Goal: Information Seeking & Learning: Compare options

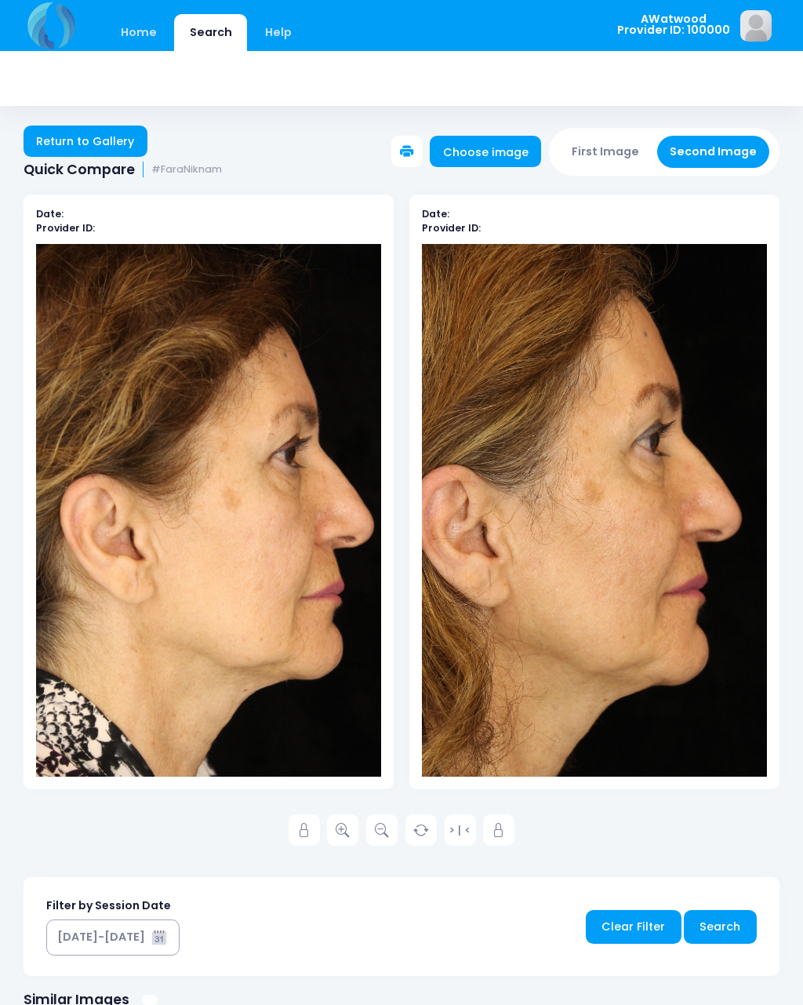
click at [110, 147] on link "Return to Gallery" at bounding box center [86, 140] width 124 height 31
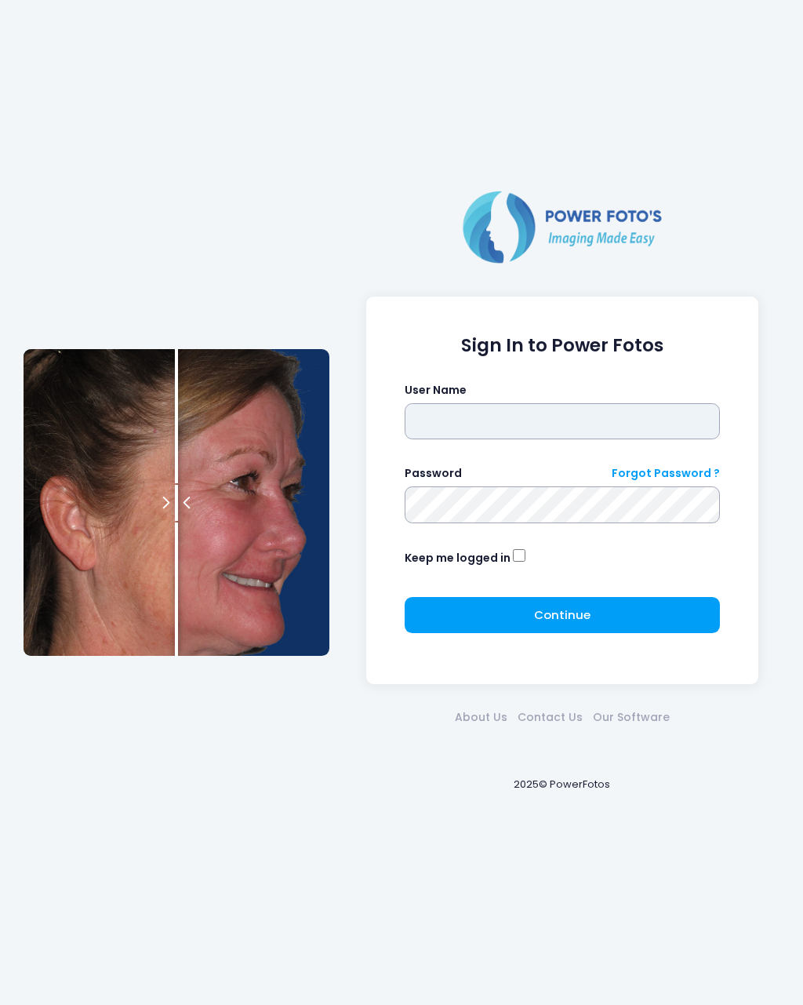
click at [470, 412] on input "text" at bounding box center [563, 421] width 316 height 36
type input "********"
click button "submit" at bounding box center [0, 0] width 0 height 0
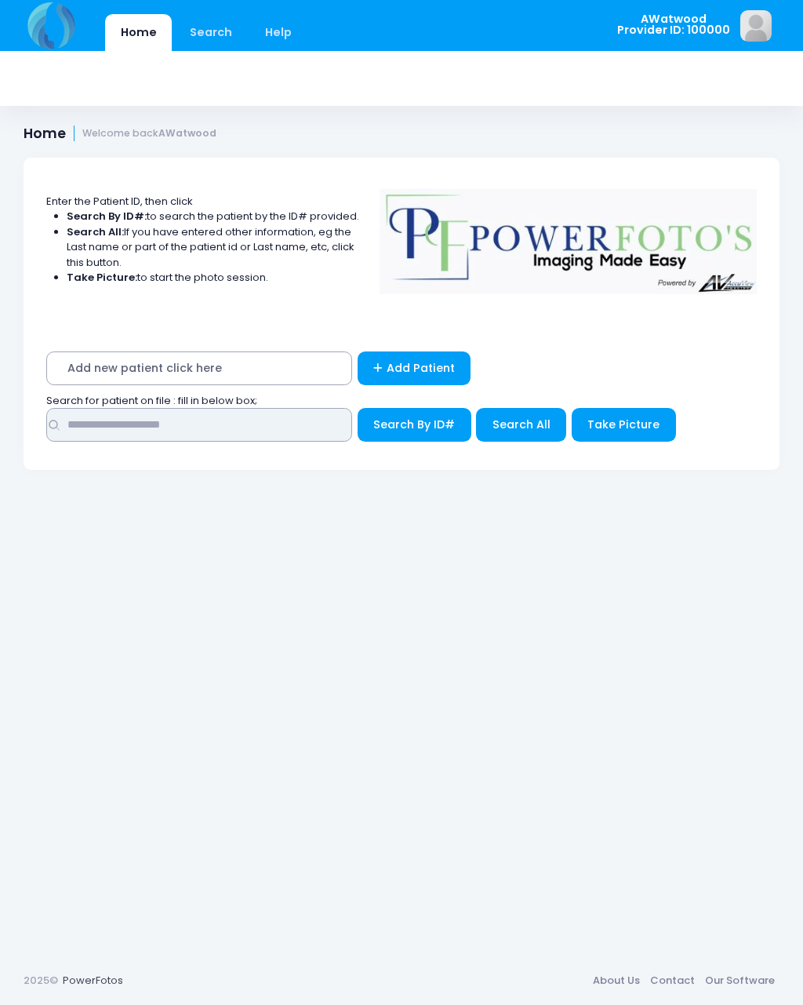
click at [89, 413] on input "text" at bounding box center [199, 425] width 306 height 34
type input "******"
click at [535, 421] on span "Search All" at bounding box center [521, 424] width 58 height 16
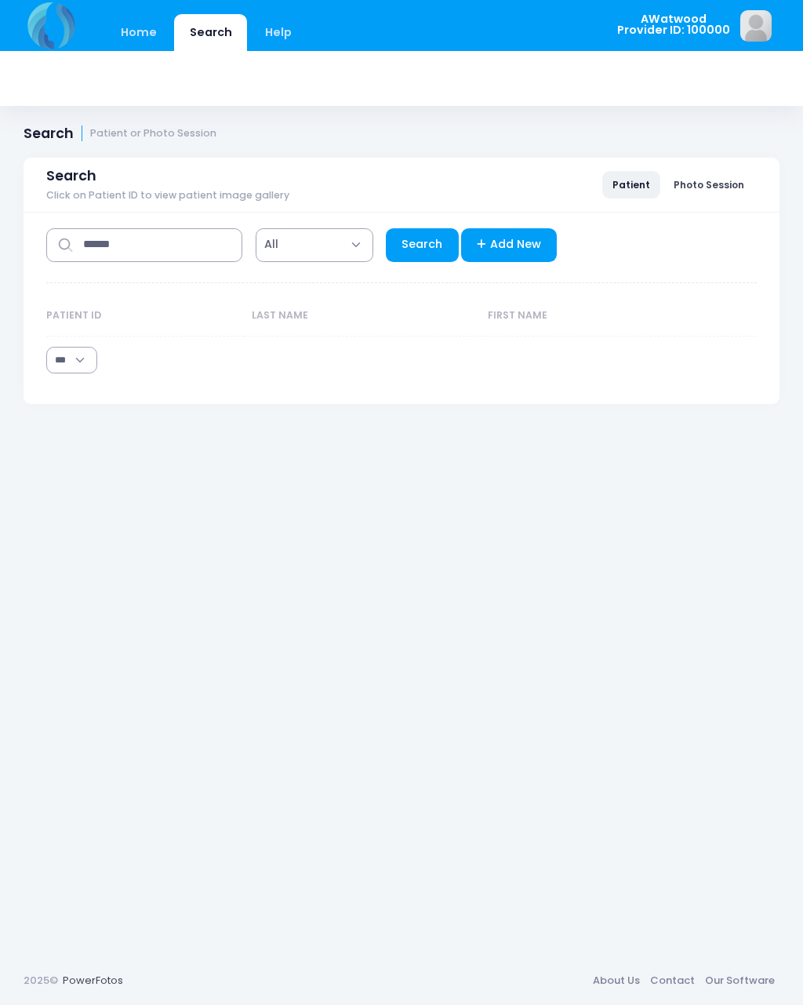
select select "***"
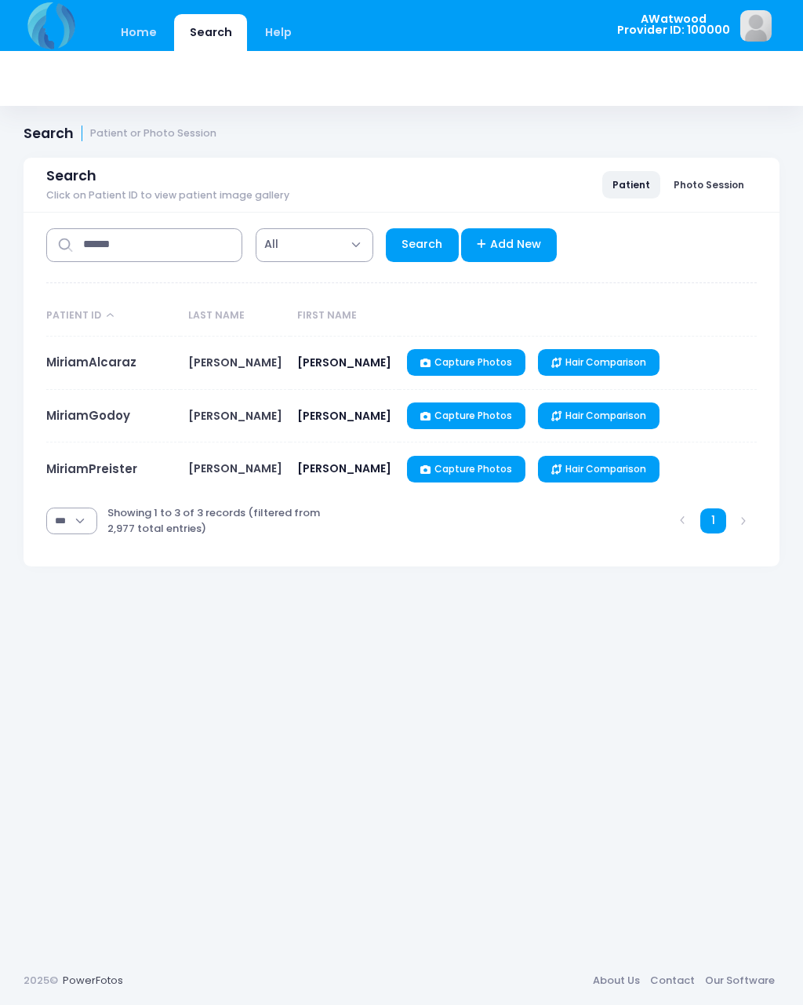
click at [118, 468] on link "MiriamPreister" at bounding box center [91, 468] width 91 height 16
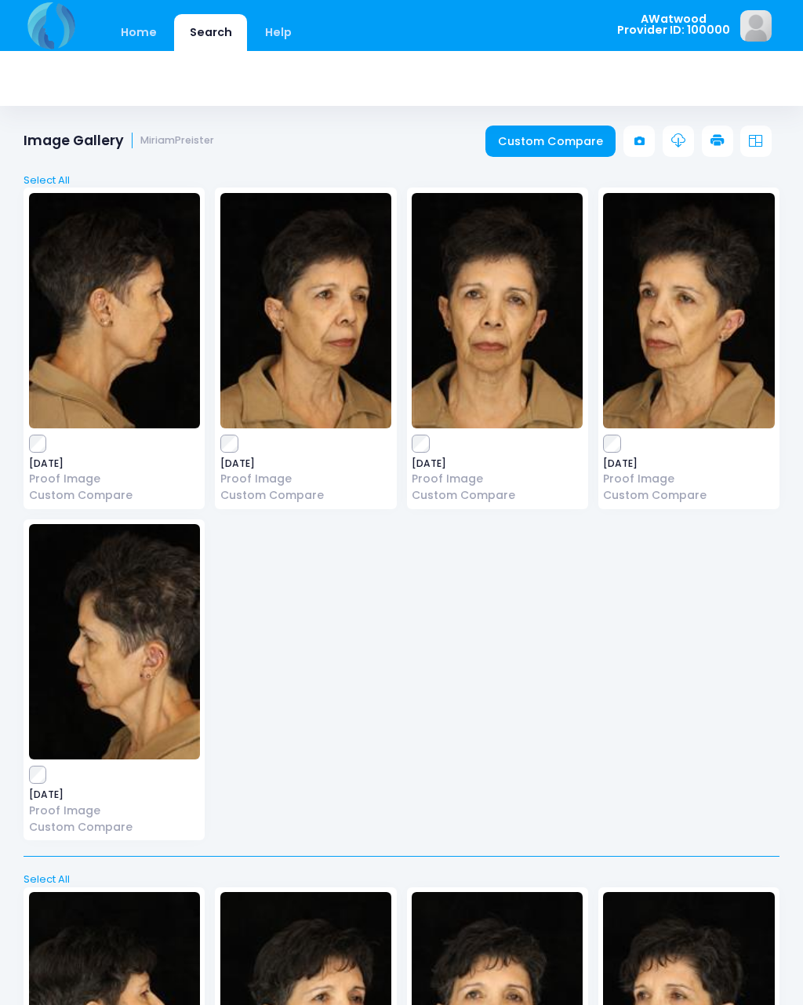
click at [322, 343] on img at bounding box center [305, 310] width 171 height 235
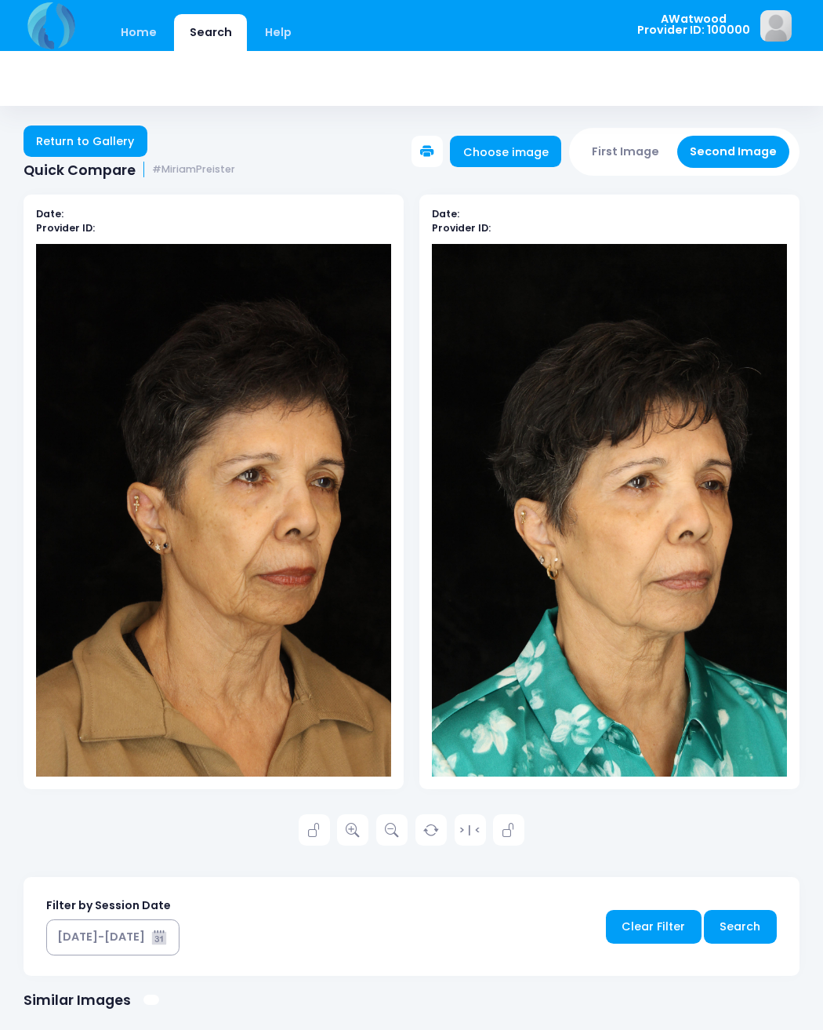
scroll to position [2, 0]
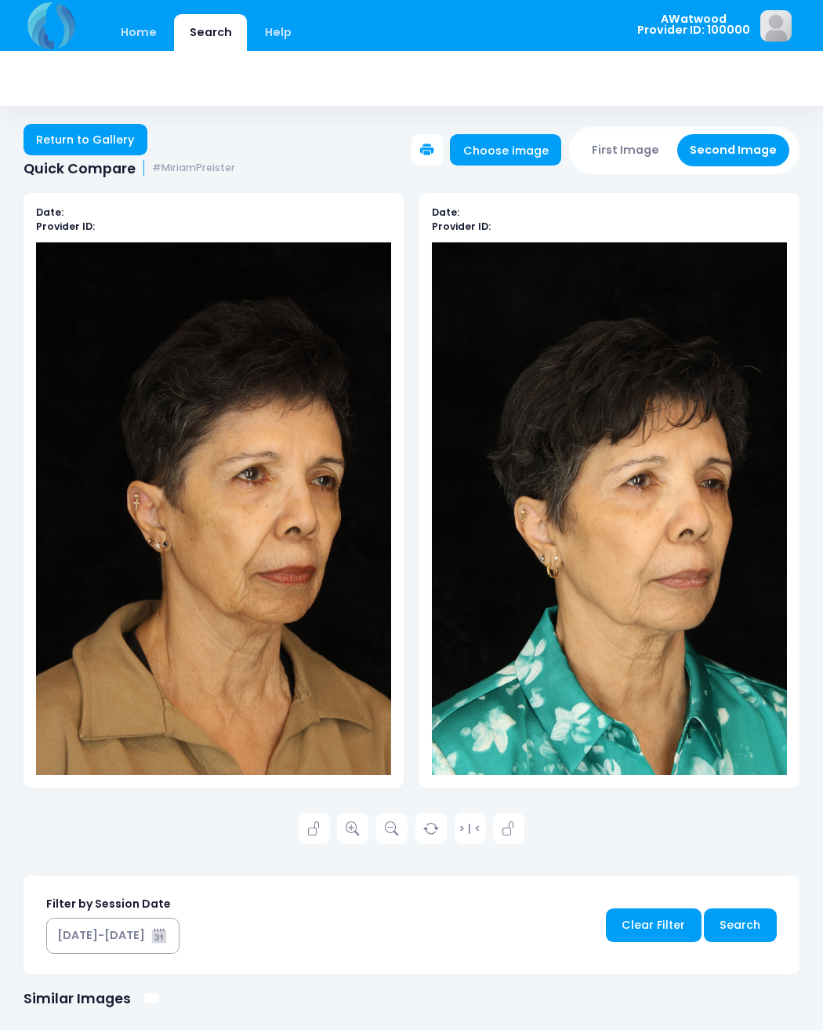
click at [356, 824] on icon at bounding box center [353, 829] width 14 height 14
click at [113, 135] on link "Return to Gallery" at bounding box center [86, 139] width 124 height 31
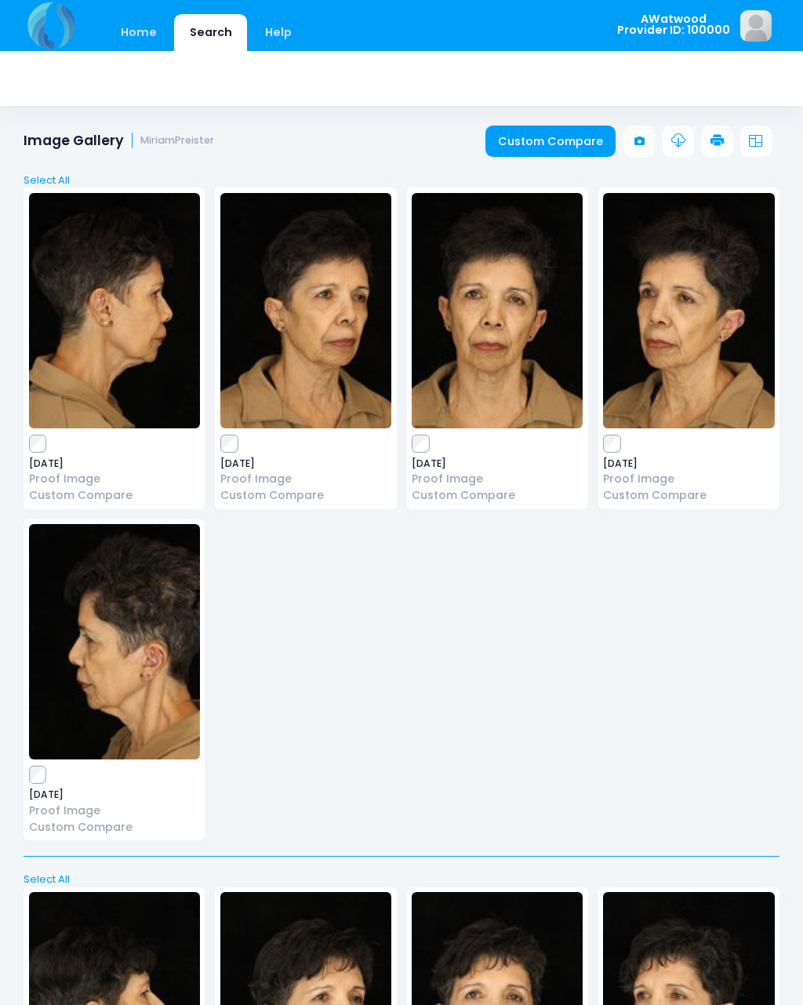
click at [503, 355] on img at bounding box center [497, 310] width 171 height 235
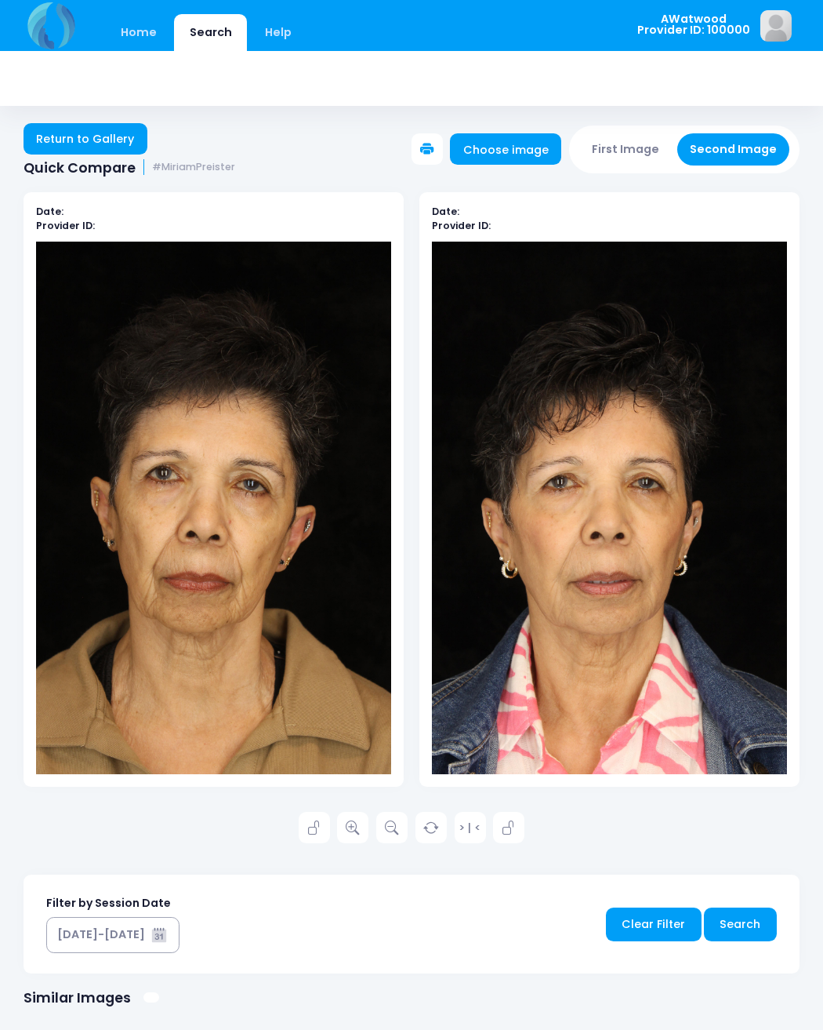
scroll to position [3, 0]
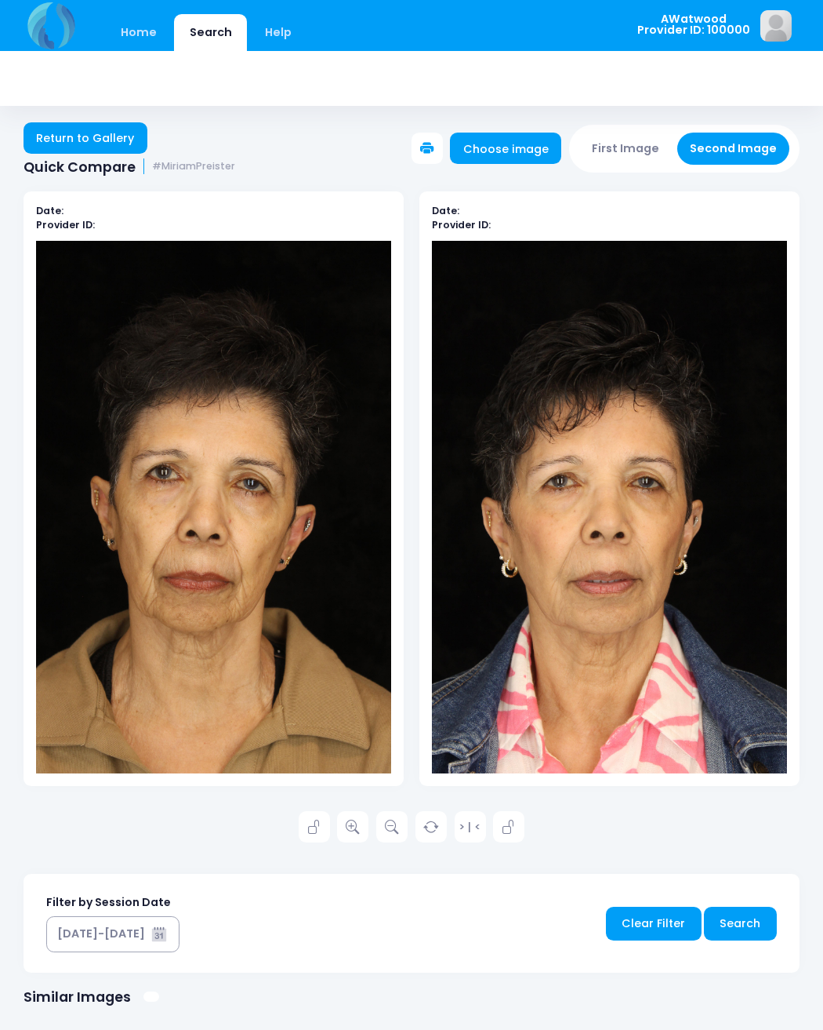
click at [111, 135] on link "Return to Gallery" at bounding box center [86, 137] width 124 height 31
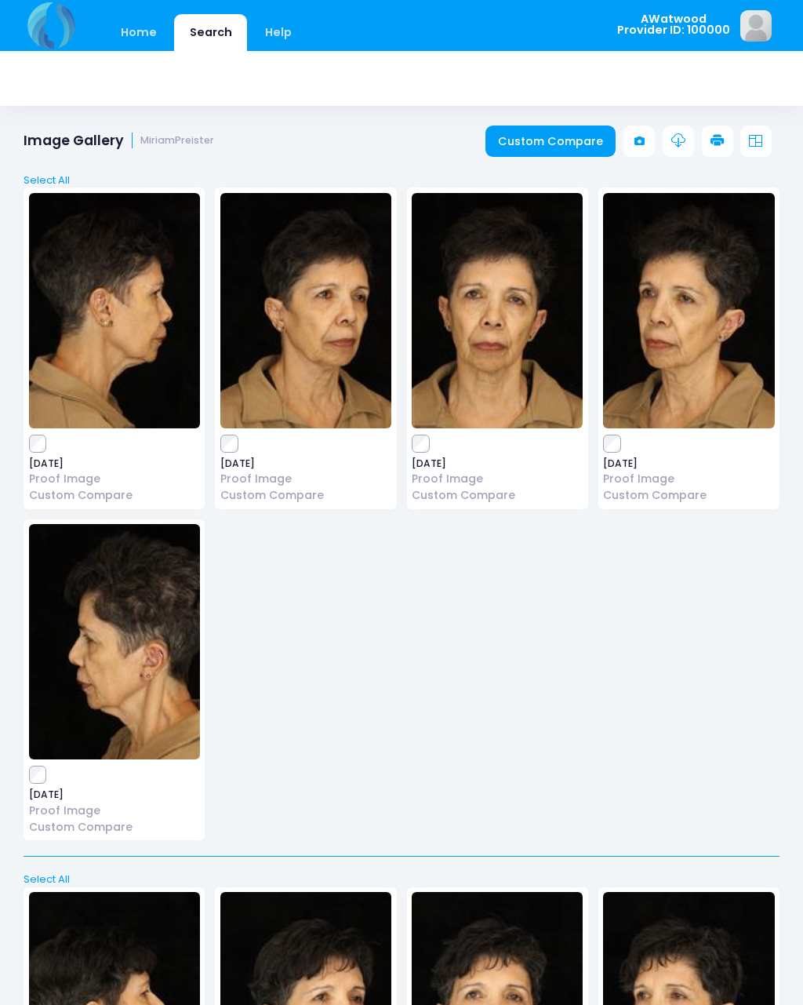
click at [507, 325] on img at bounding box center [497, 310] width 171 height 235
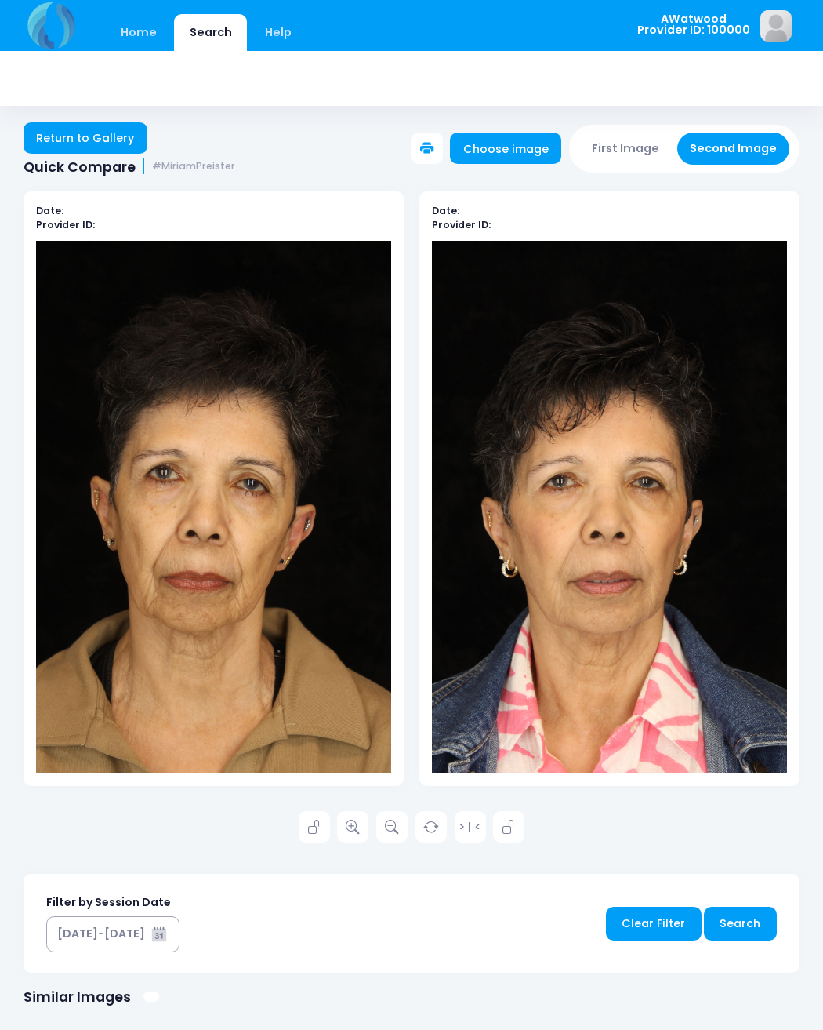
scroll to position [5, 0]
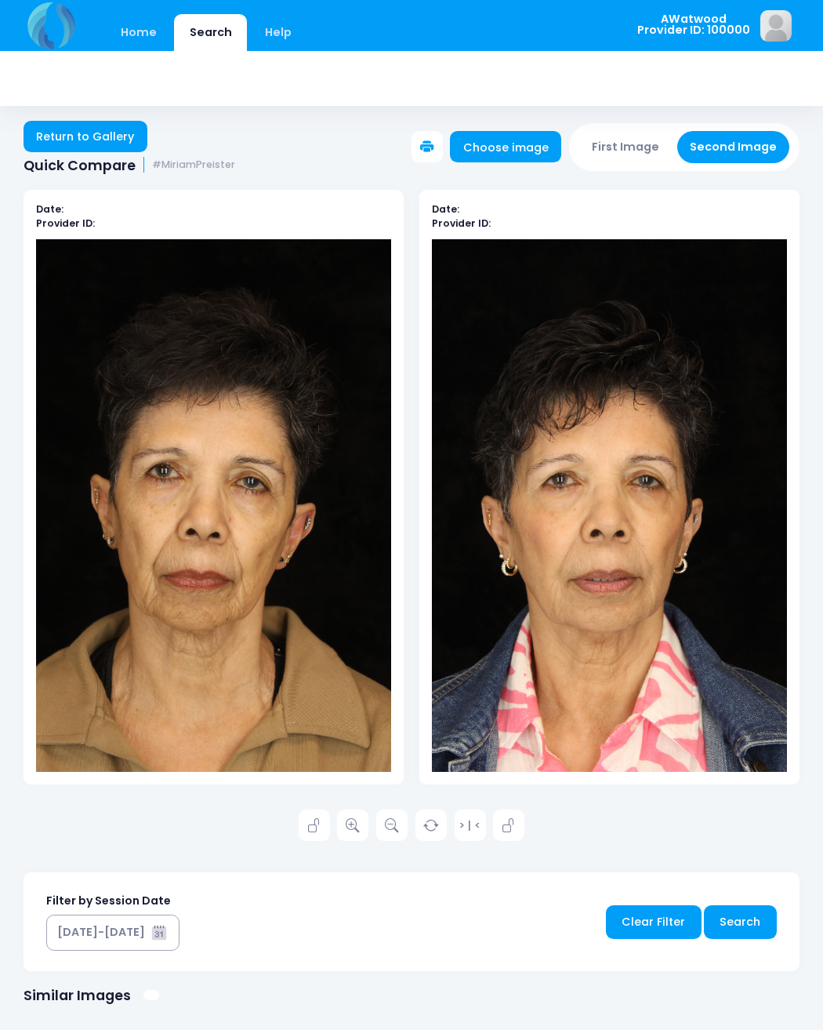
click at [84, 141] on link "Return to Gallery" at bounding box center [86, 136] width 124 height 31
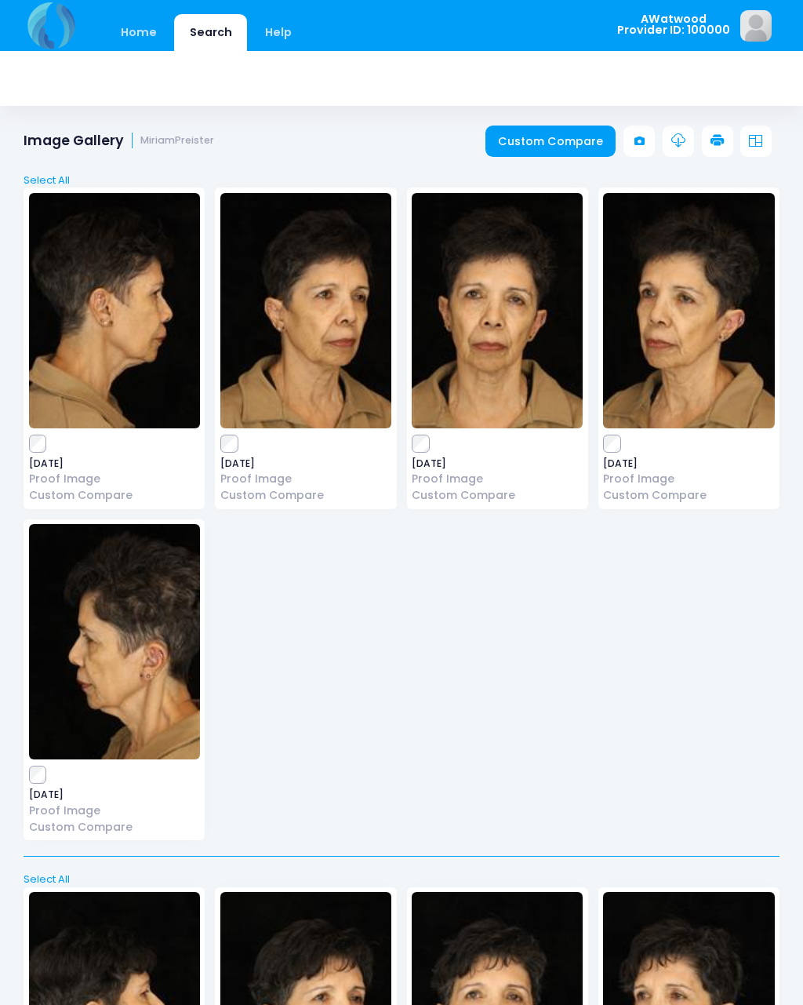
click at [501, 338] on img at bounding box center [497, 310] width 171 height 235
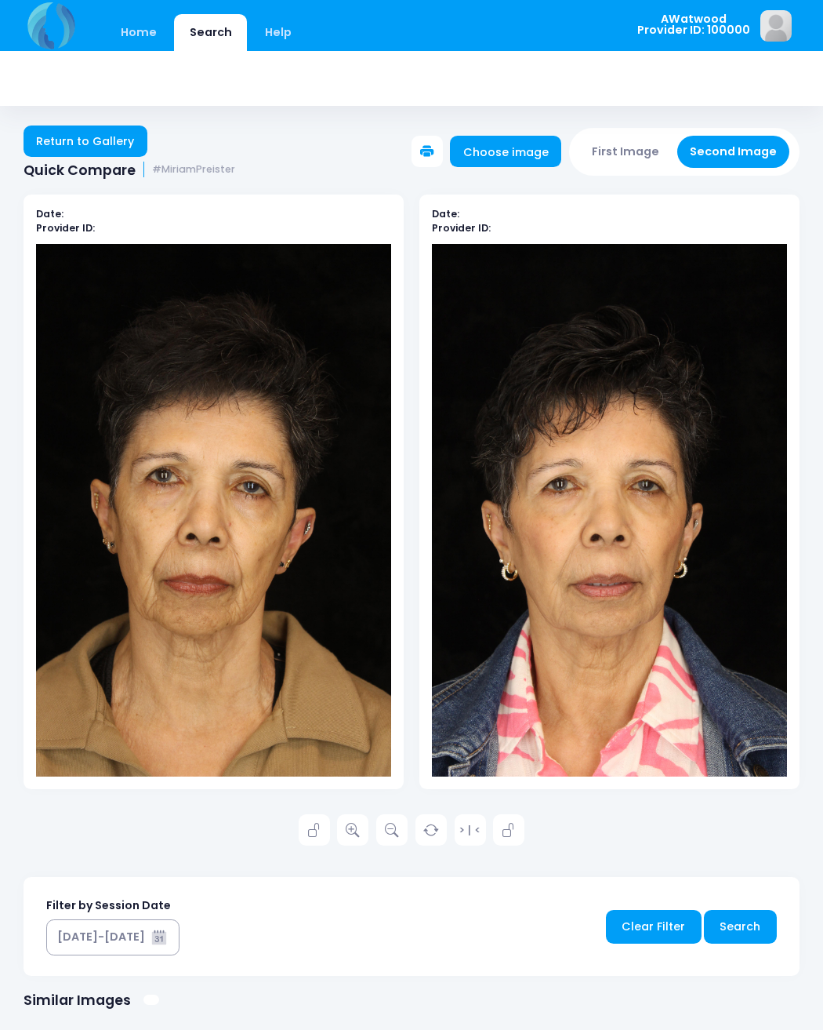
scroll to position [2, 0]
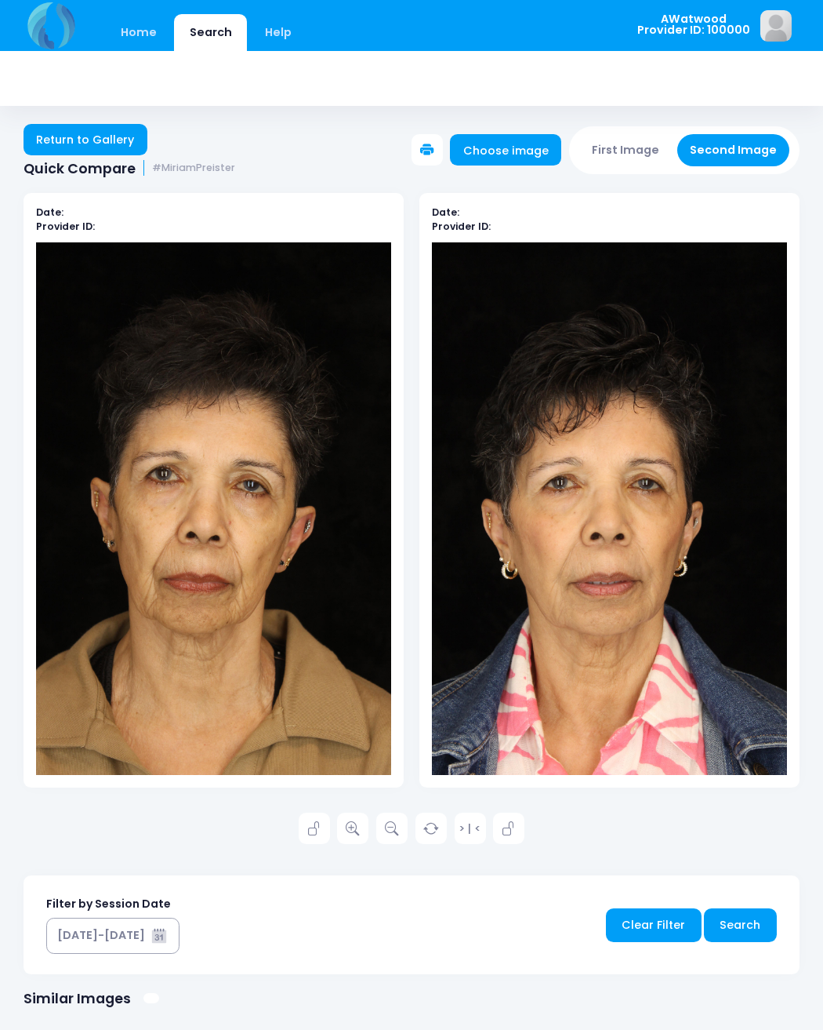
click at [361, 827] on link at bounding box center [352, 827] width 31 height 31
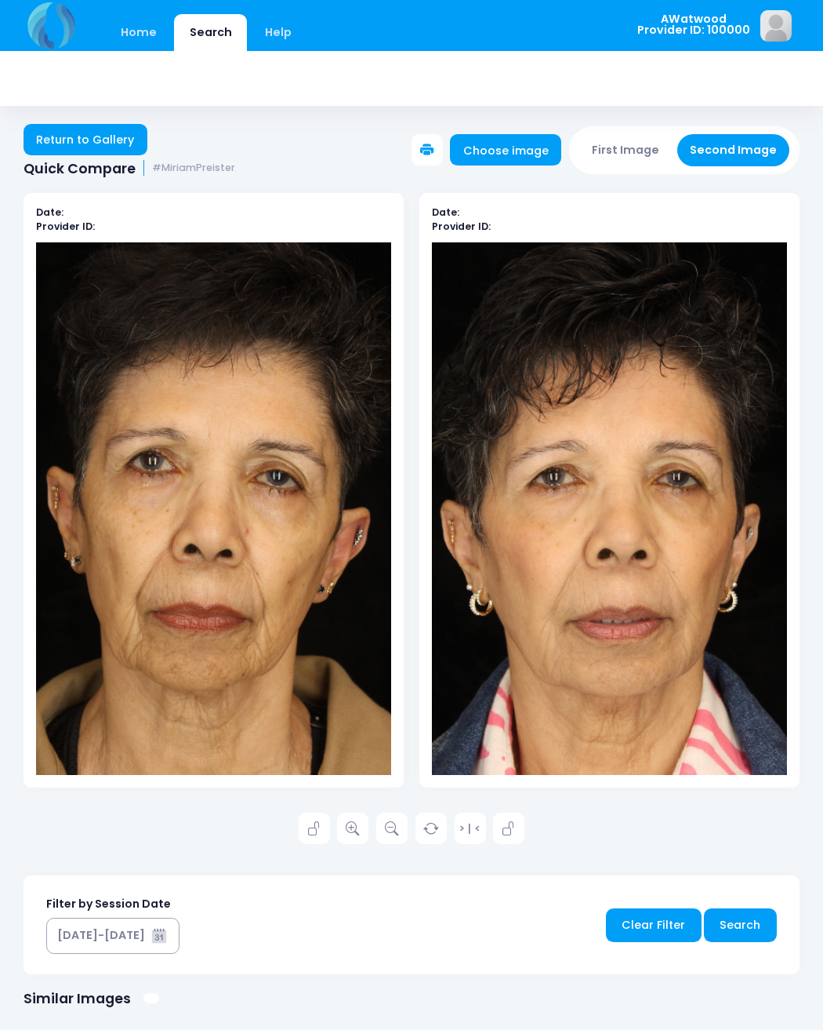
click at [303, 823] on link at bounding box center [314, 827] width 31 height 31
click at [518, 830] on link at bounding box center [508, 827] width 31 height 31
click at [316, 830] on icon at bounding box center [314, 829] width 14 height 14
click at [508, 830] on icon at bounding box center [509, 829] width 14 height 14
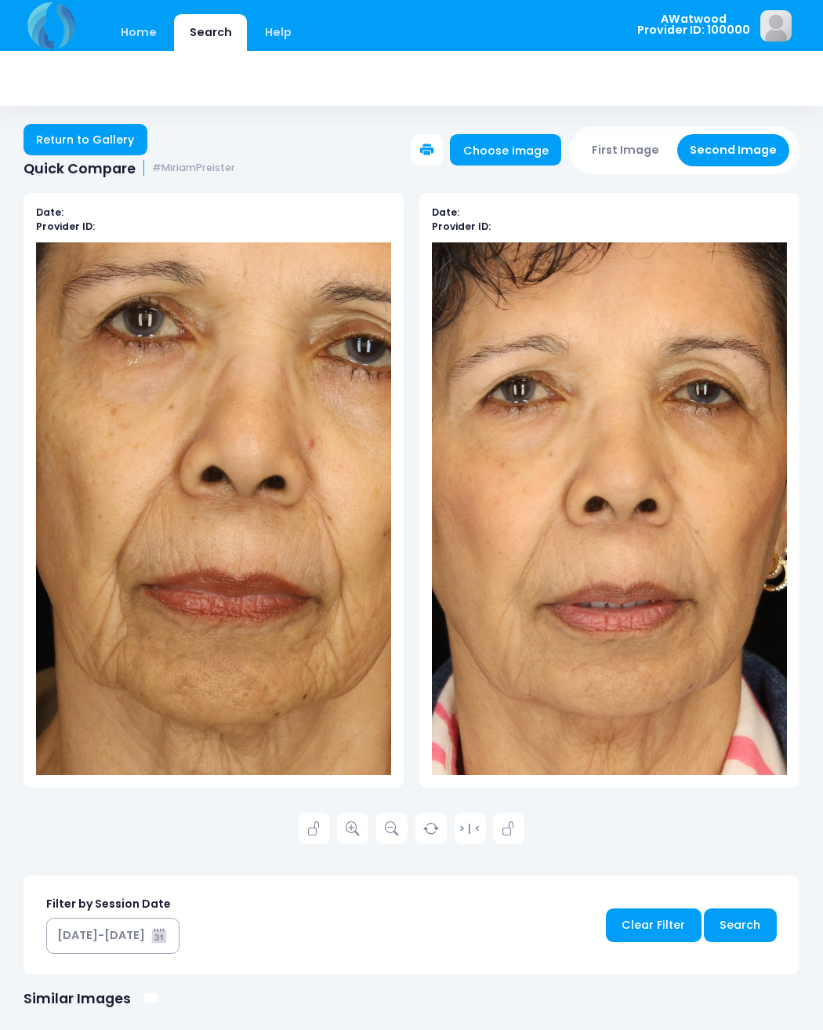
click at [124, 136] on link "Return to Gallery" at bounding box center [86, 139] width 124 height 31
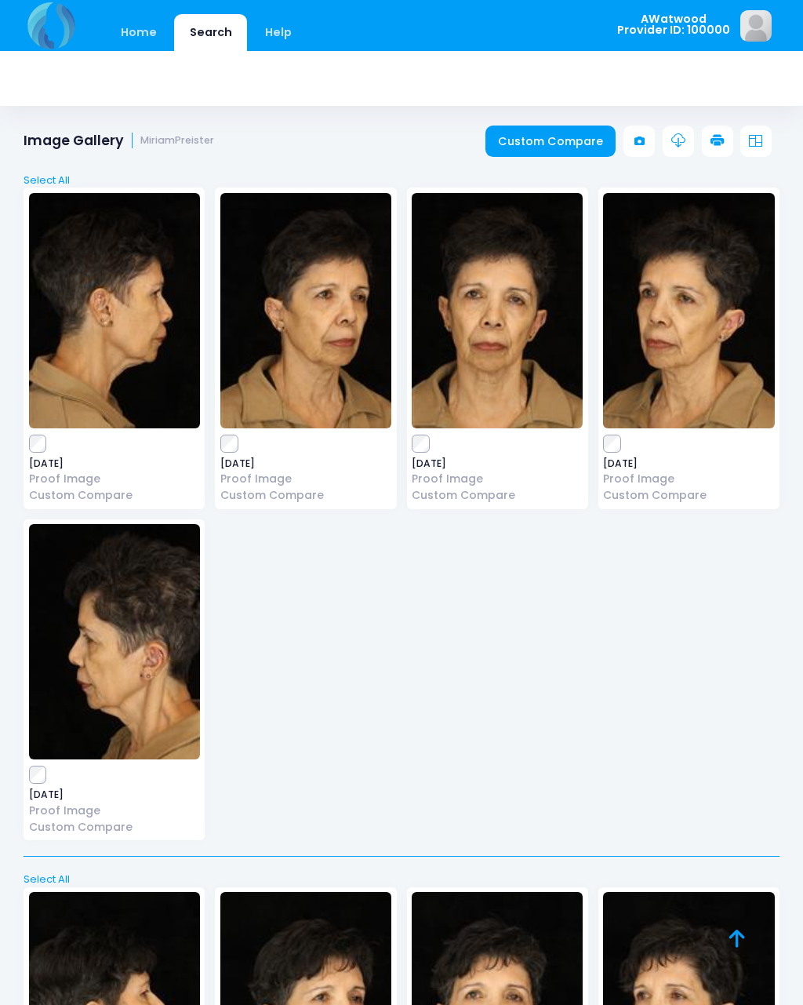
click at [329, 355] on img at bounding box center [305, 310] width 171 height 235
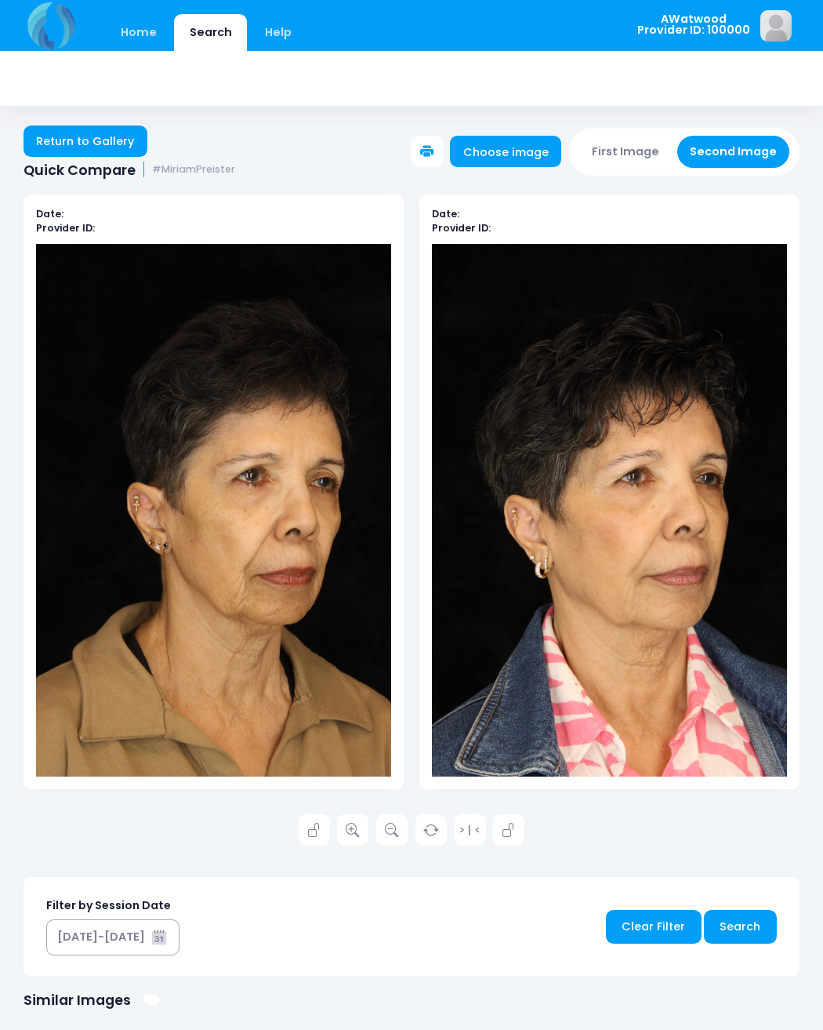
scroll to position [2, 0]
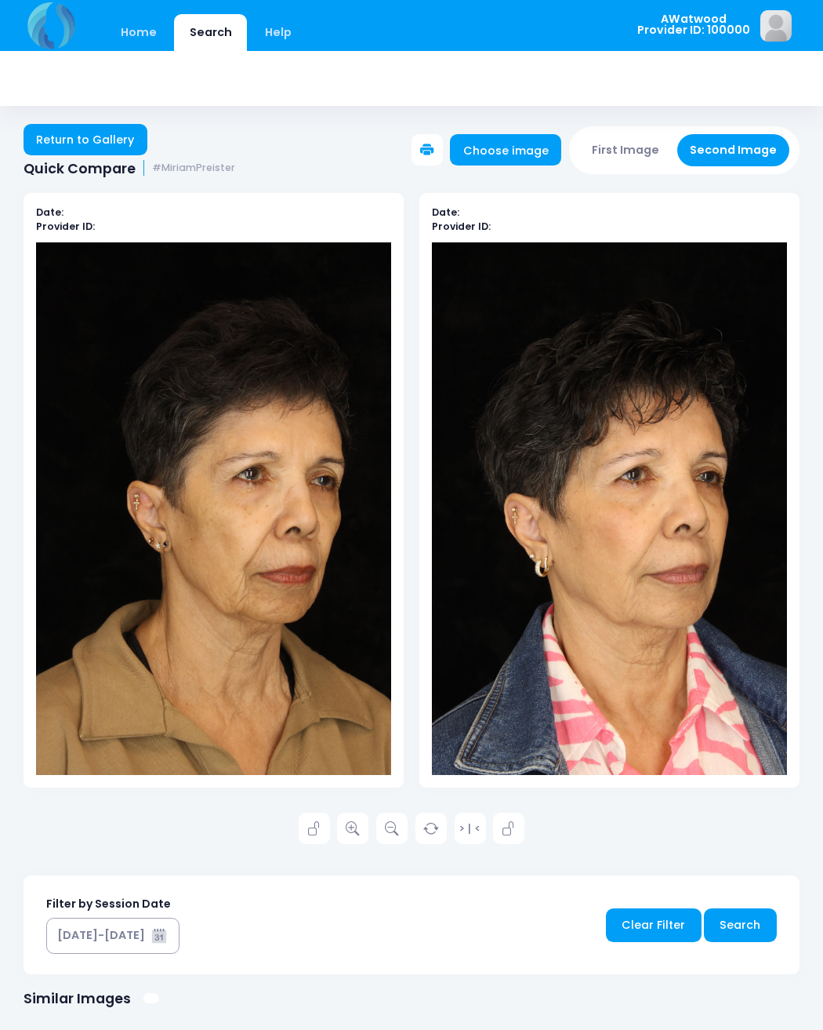
click at [365, 827] on link at bounding box center [352, 827] width 31 height 31
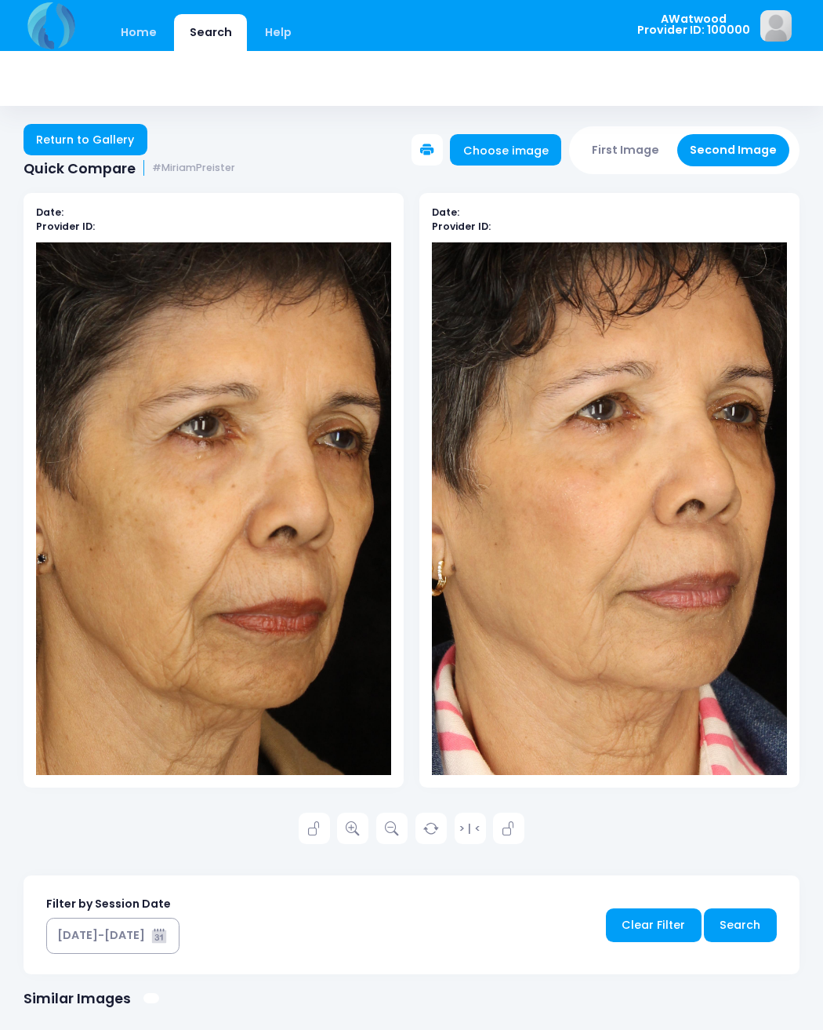
click at [129, 136] on link "Return to Gallery" at bounding box center [86, 139] width 124 height 31
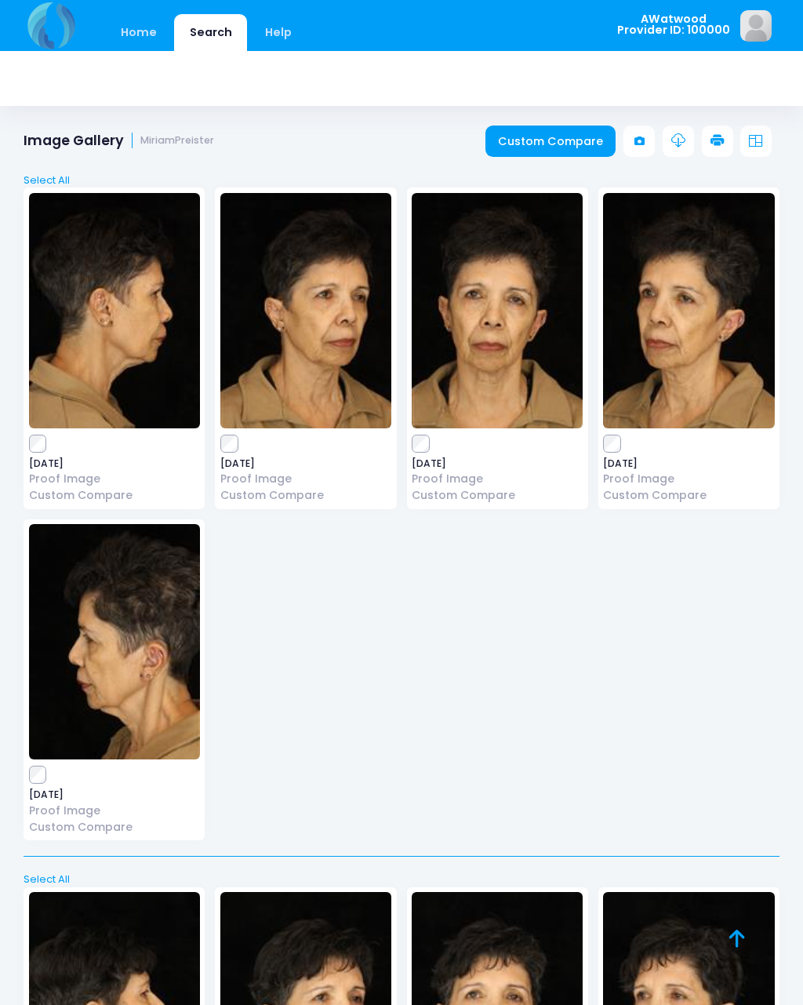
click at [699, 332] on img at bounding box center [688, 310] width 171 height 235
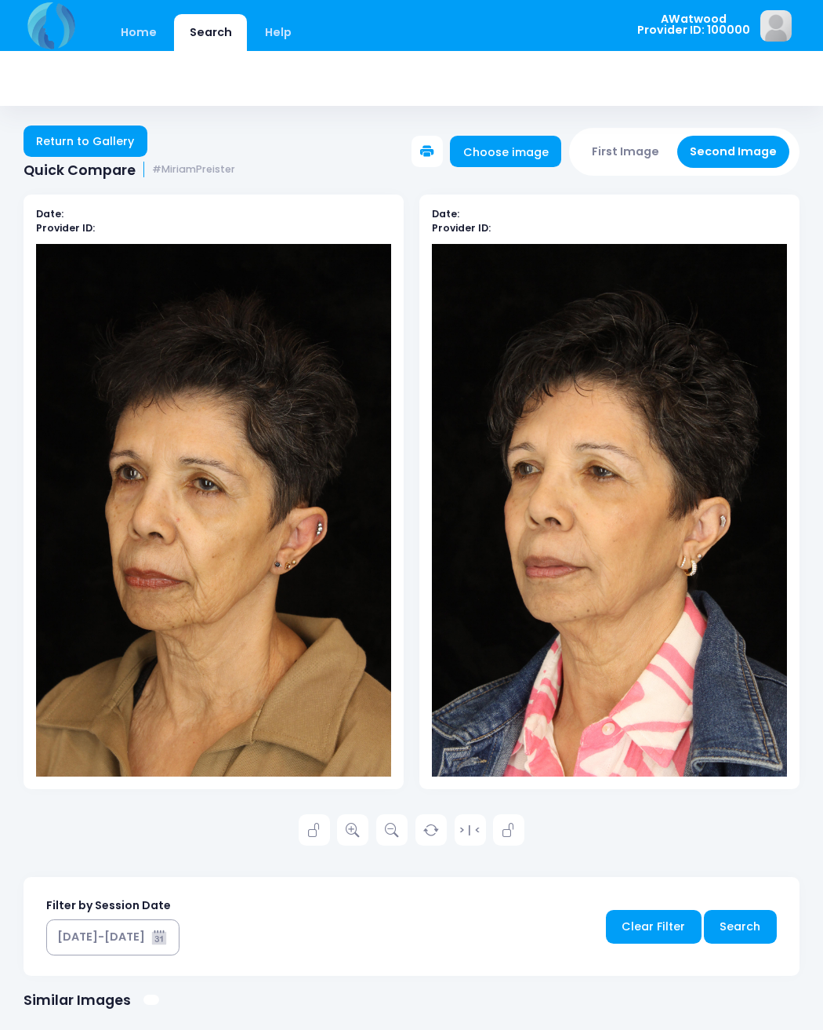
scroll to position [2, 0]
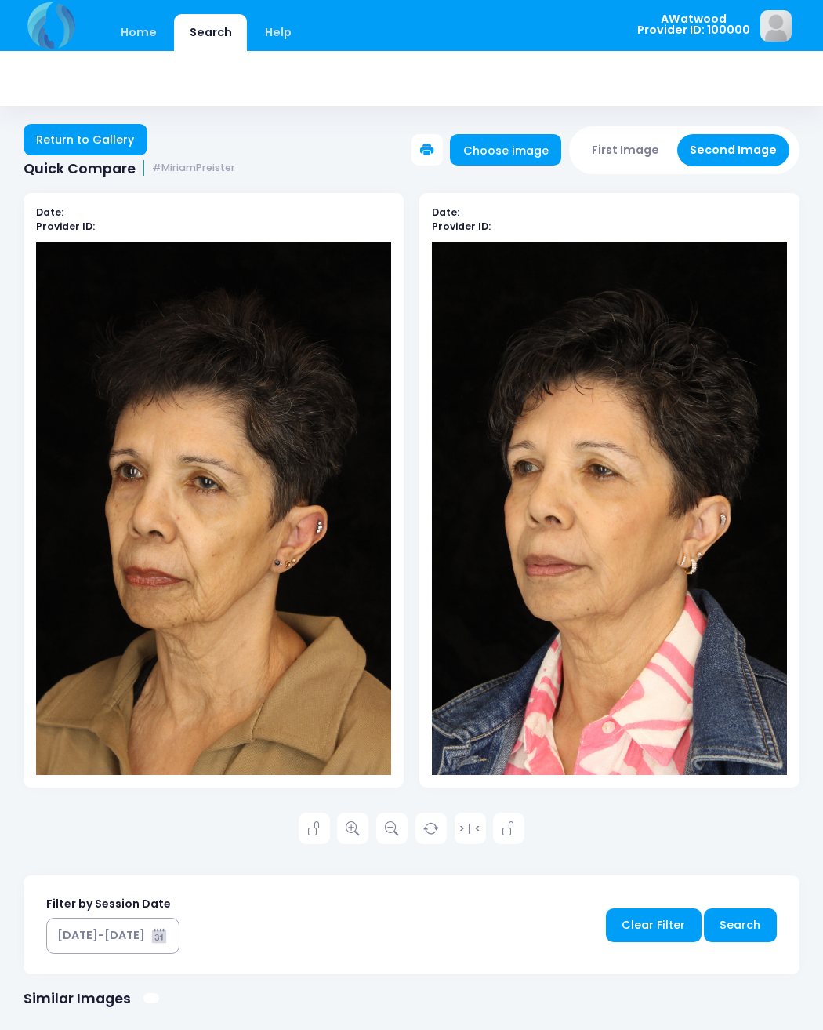
click at [351, 828] on icon at bounding box center [353, 829] width 14 height 14
